Goal: Navigation & Orientation: Find specific page/section

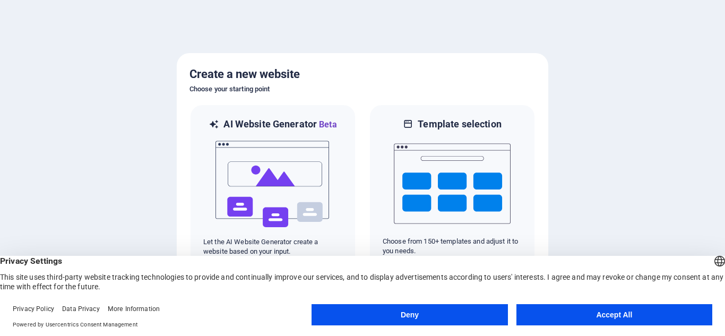
click at [547, 311] on button "Accept All" at bounding box center [615, 314] width 196 height 21
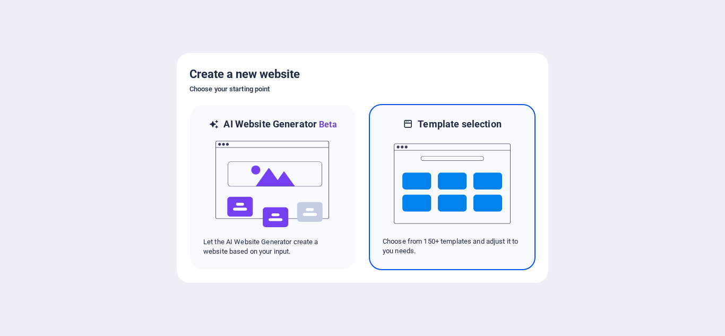
click at [451, 197] on img at bounding box center [452, 184] width 117 height 106
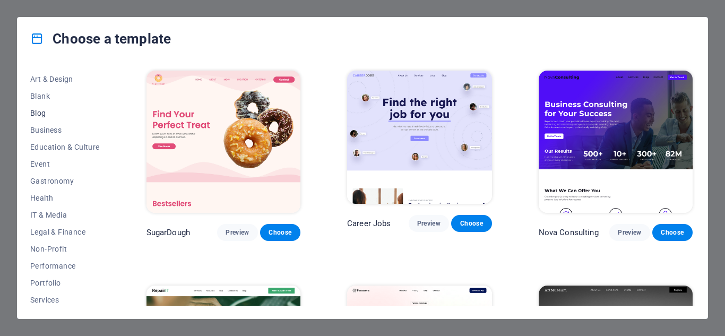
scroll to position [187, 0]
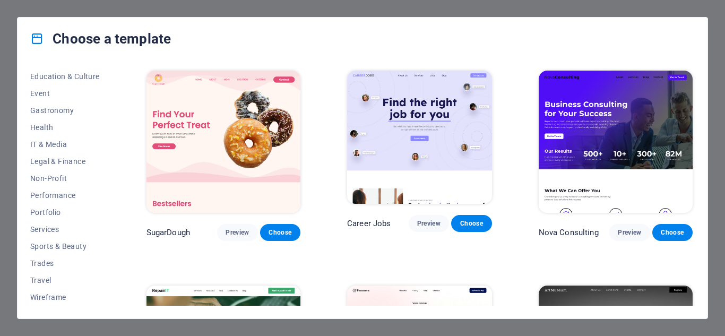
click at [712, 269] on div "Choose a template All Templates My Templates New Trending Landingpage Multipage…" at bounding box center [362, 168] width 725 height 336
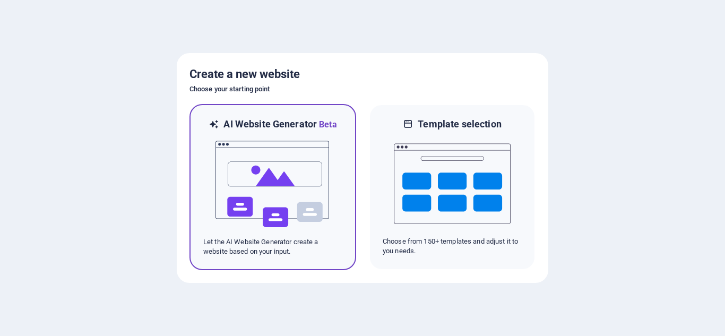
click at [280, 173] on img at bounding box center [272, 184] width 117 height 106
